Goal: Task Accomplishment & Management: Manage account settings

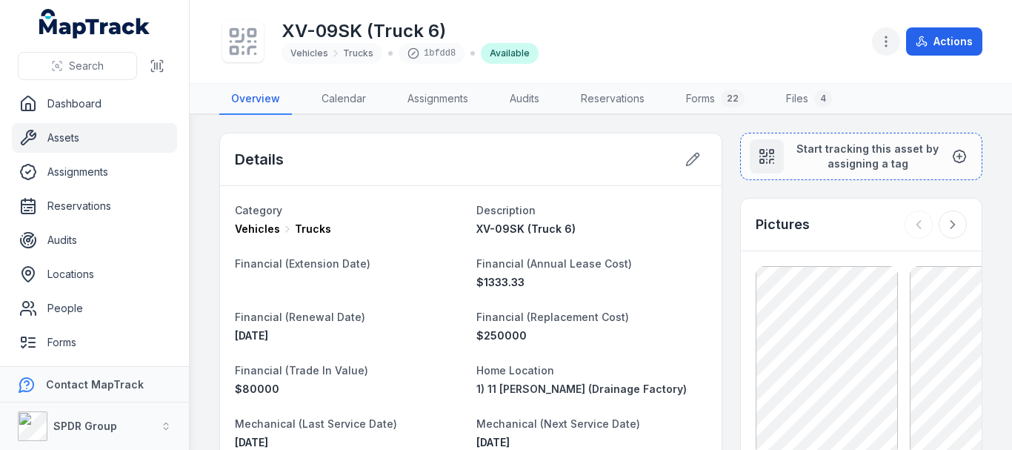
click at [892, 42] on icon "button" at bounding box center [885, 41] width 15 height 15
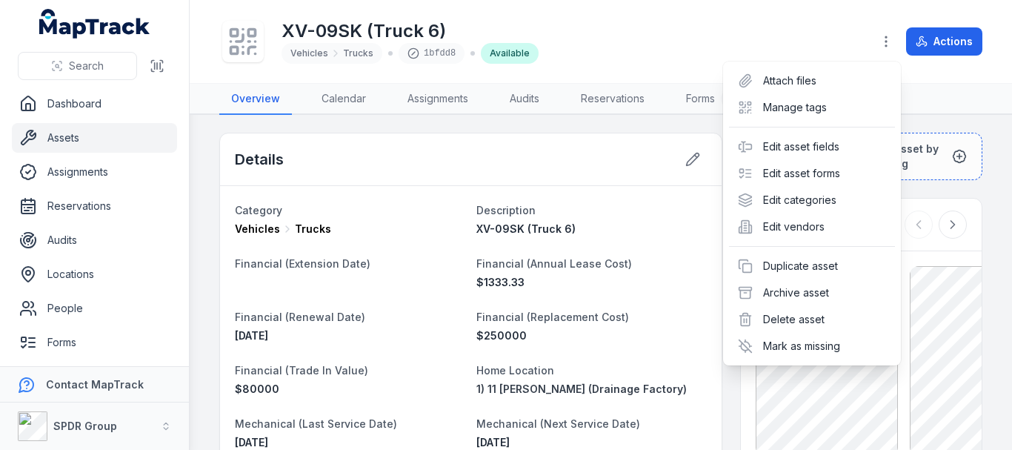
click at [763, 121] on div "Attach files Manage tags Edit asset fields Edit asset forms Edit categories Edi…" at bounding box center [812, 213] width 178 height 304
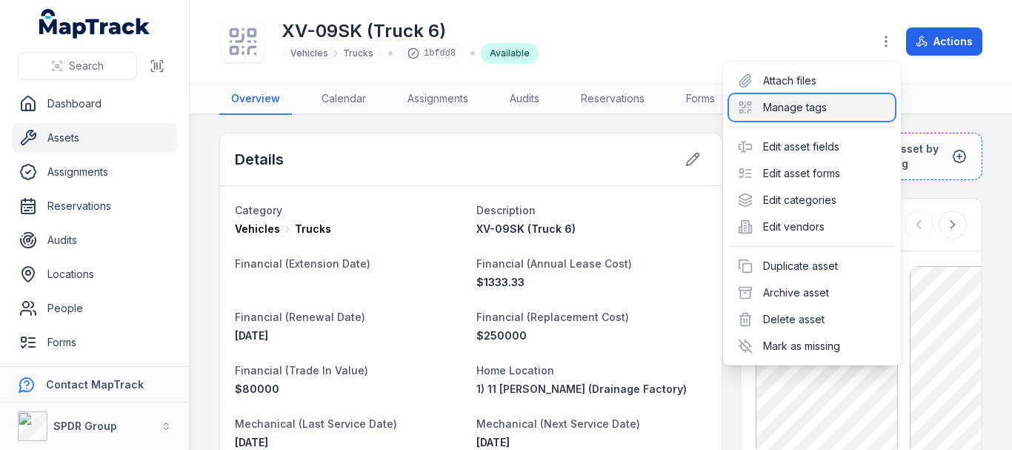
click at [757, 112] on div "Manage tags" at bounding box center [812, 107] width 166 height 27
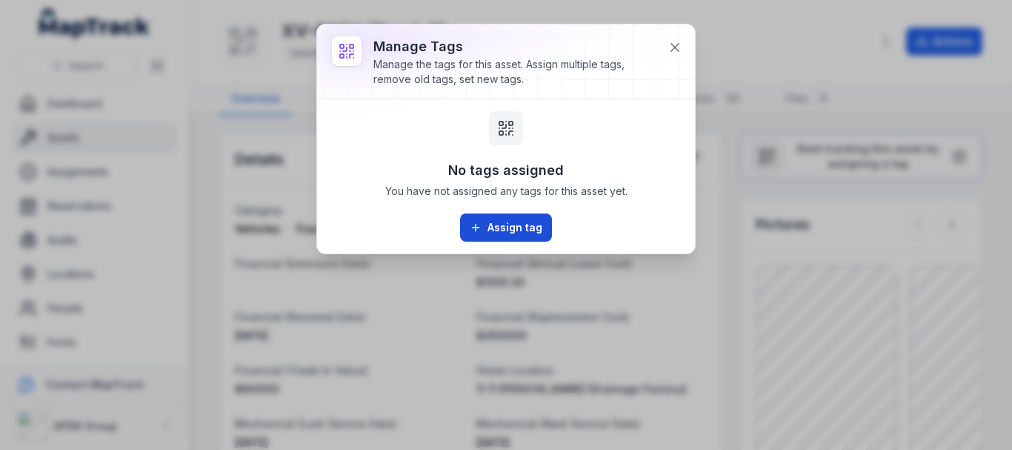
click at [501, 224] on button "Assign tag" at bounding box center [506, 227] width 92 height 28
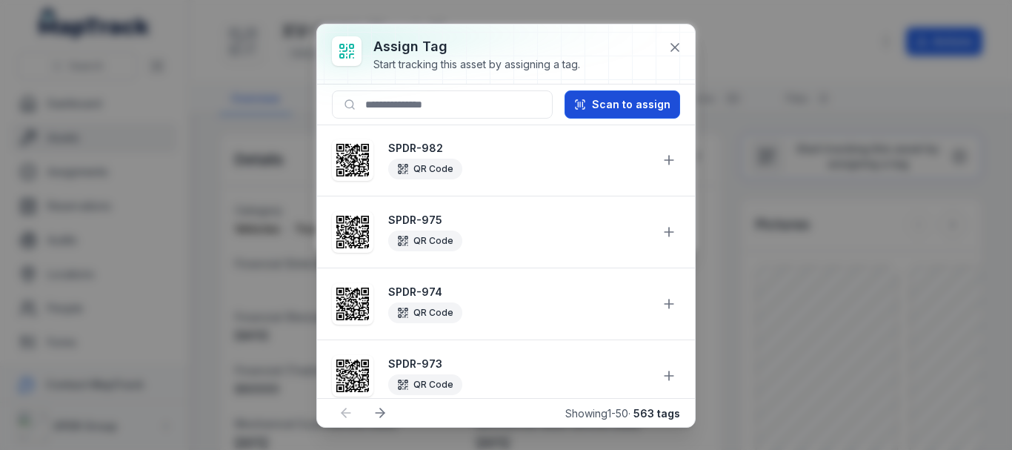
click at [586, 106] on icon at bounding box center [580, 104] width 12 height 12
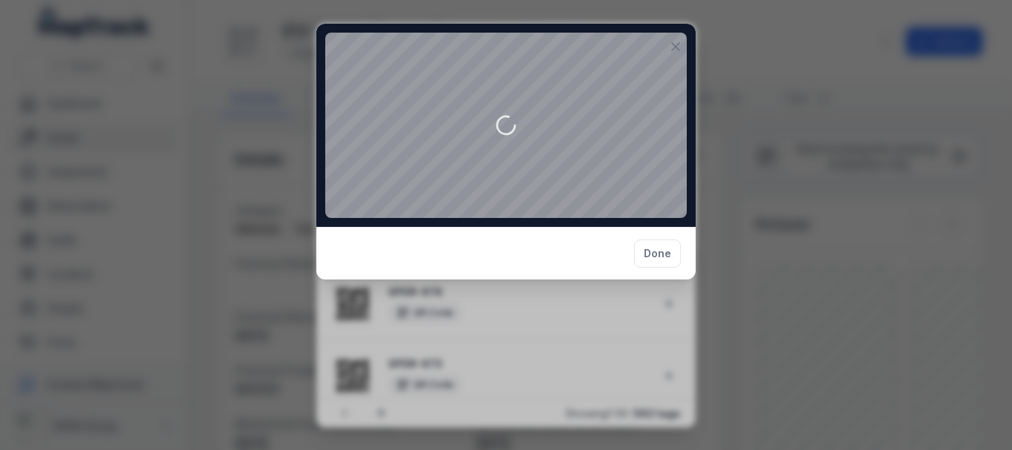
click at [587, 106] on div at bounding box center [505, 125] width 361 height 185
click at [681, 42] on icon at bounding box center [675, 46] width 15 height 15
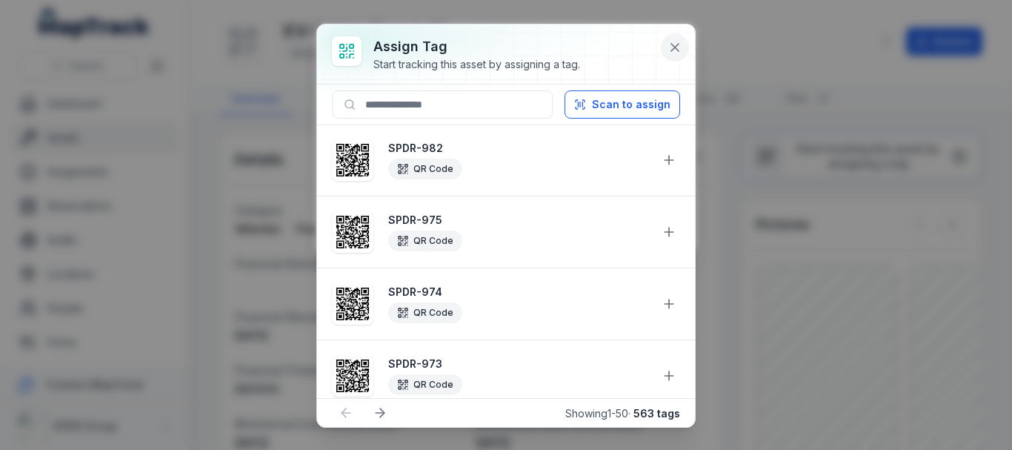
drag, startPoint x: 662, startPoint y: 47, endPoint x: 670, endPoint y: 53, distance: 10.1
click at [669, 53] on button at bounding box center [675, 47] width 28 height 28
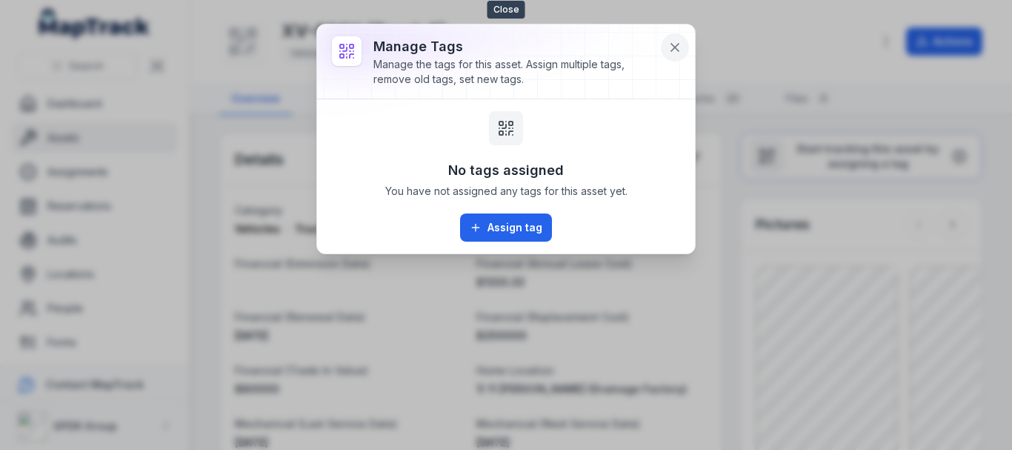
click at [679, 55] on button at bounding box center [675, 47] width 28 height 28
